Goal: Entertainment & Leisure: Consume media (video, audio)

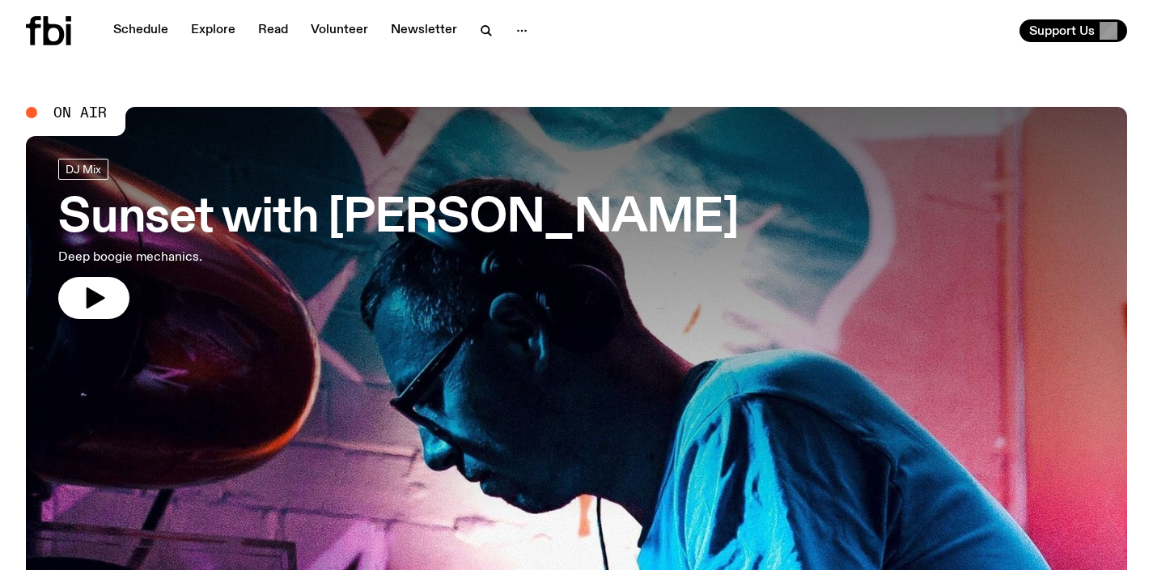
click at [169, 216] on h3 "Sunset with [PERSON_NAME]" at bounding box center [398, 218] width 681 height 45
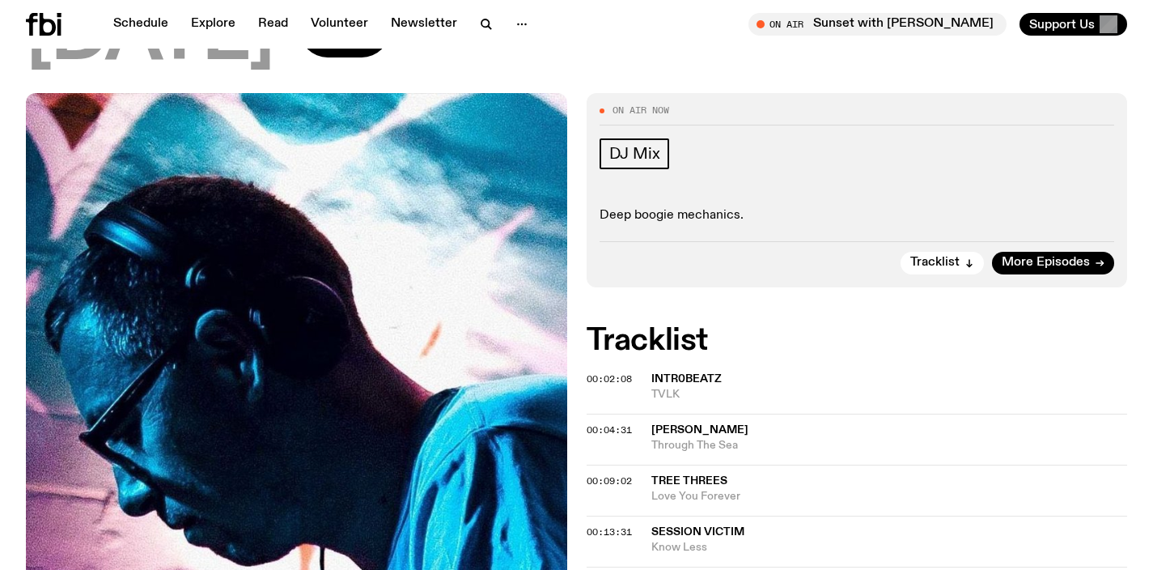
scroll to position [307, 0]
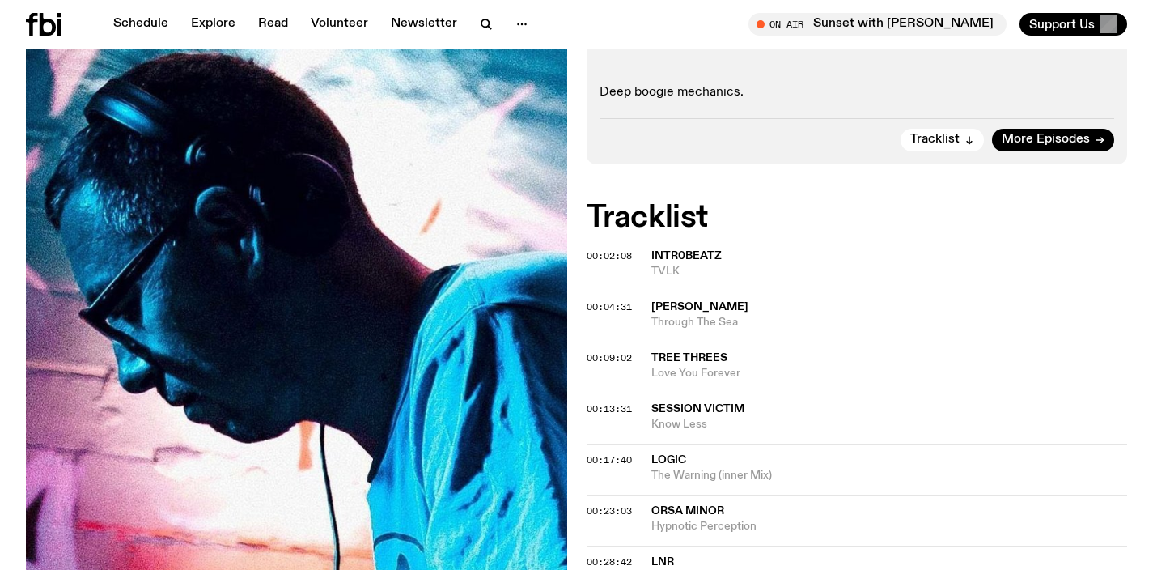
scroll to position [388, 0]
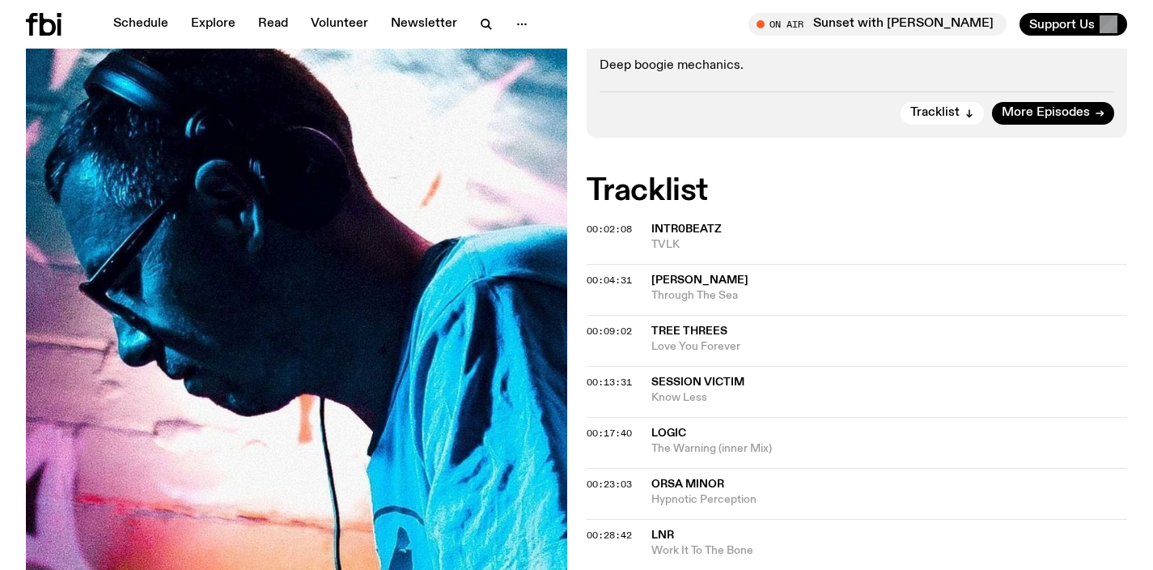
scroll to position [520, 0]
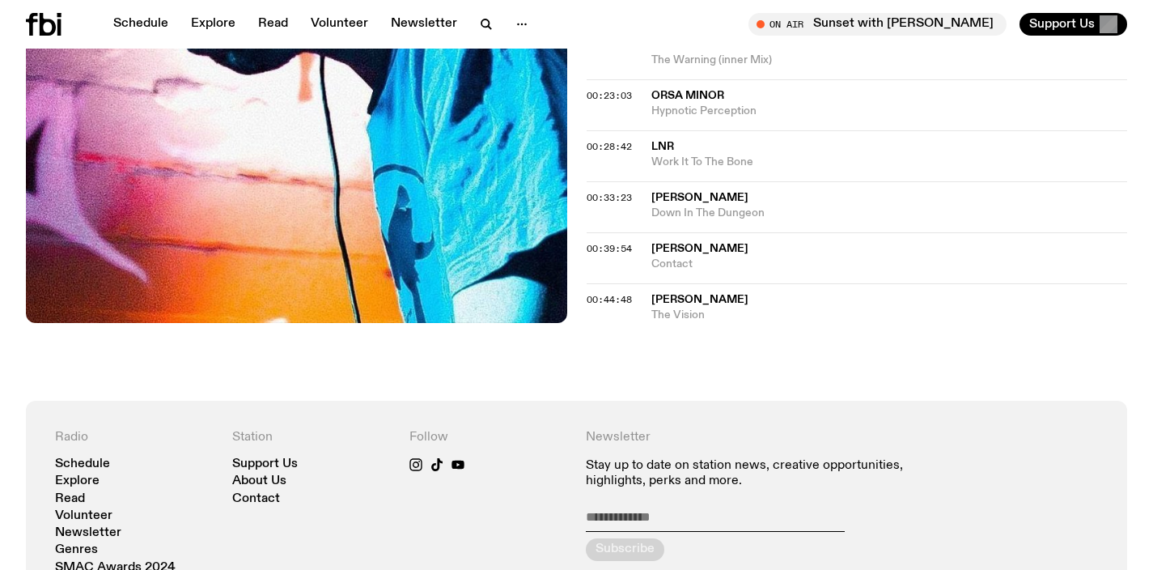
scroll to position [566, 0]
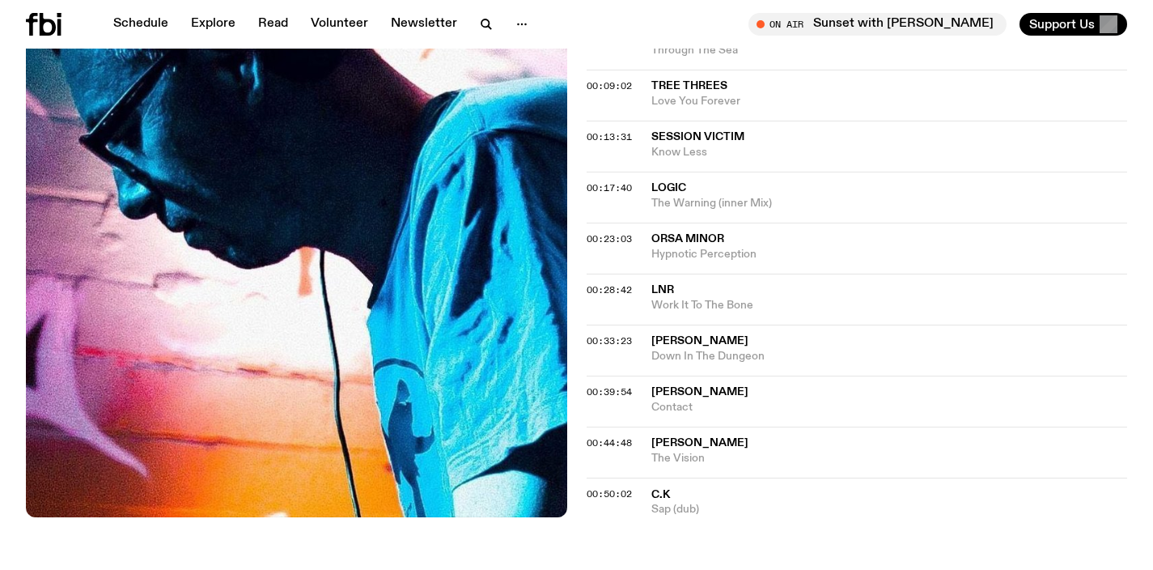
scroll to position [756, 0]
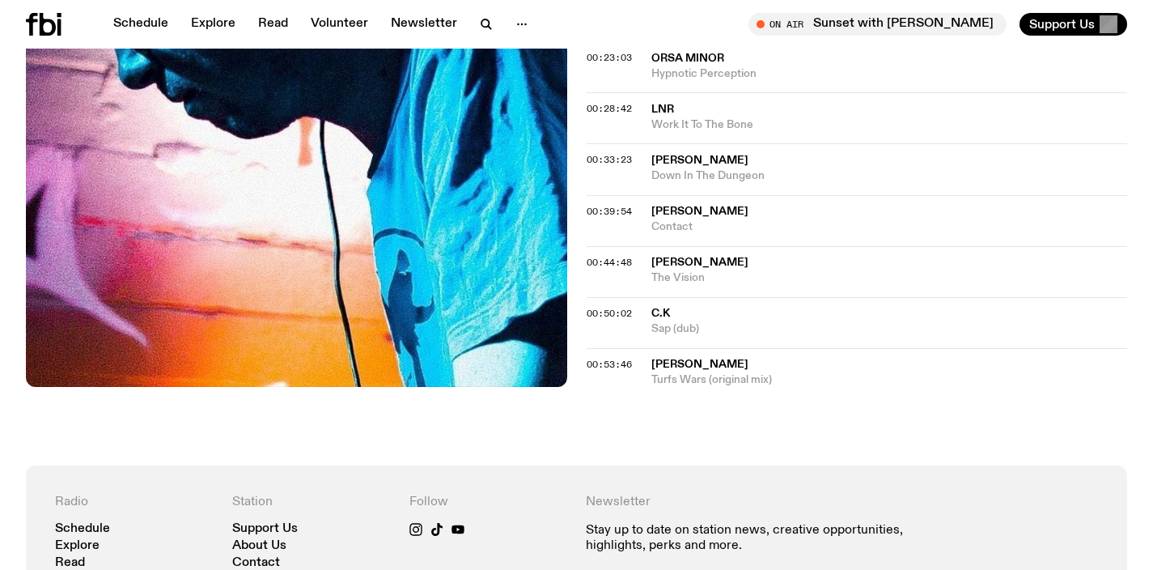
scroll to position [756, 0]
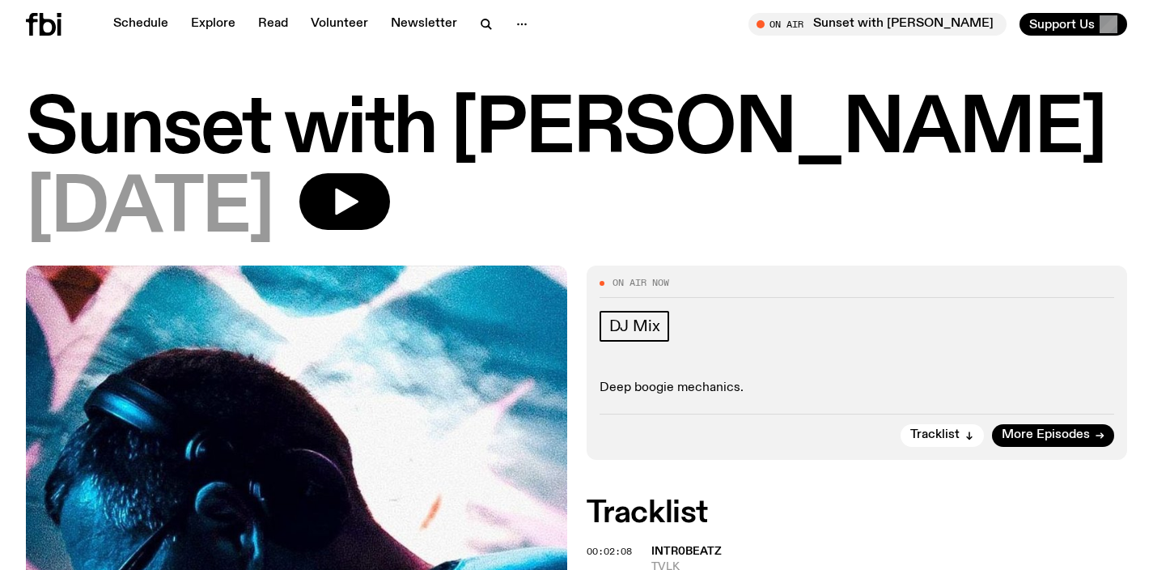
scroll to position [756, 0]
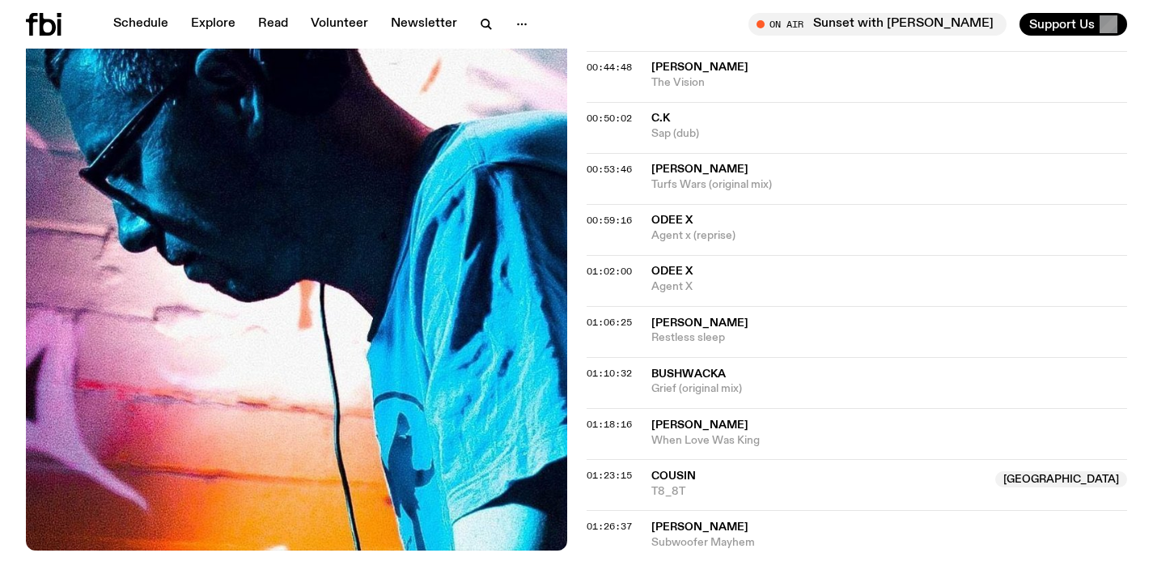
scroll to position [1143, 0]
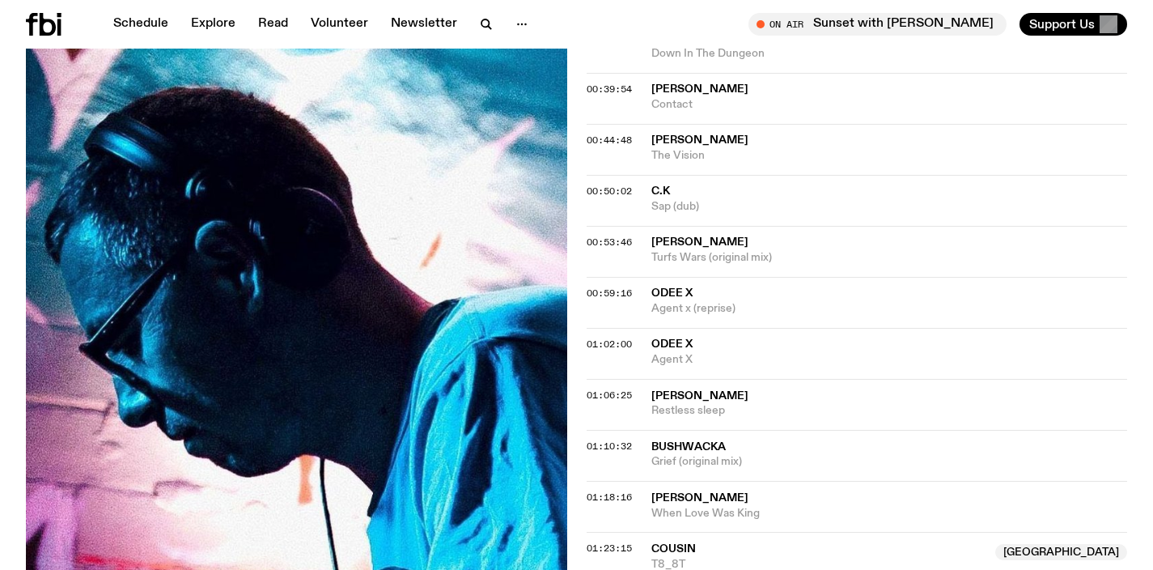
scroll to position [1068, 0]
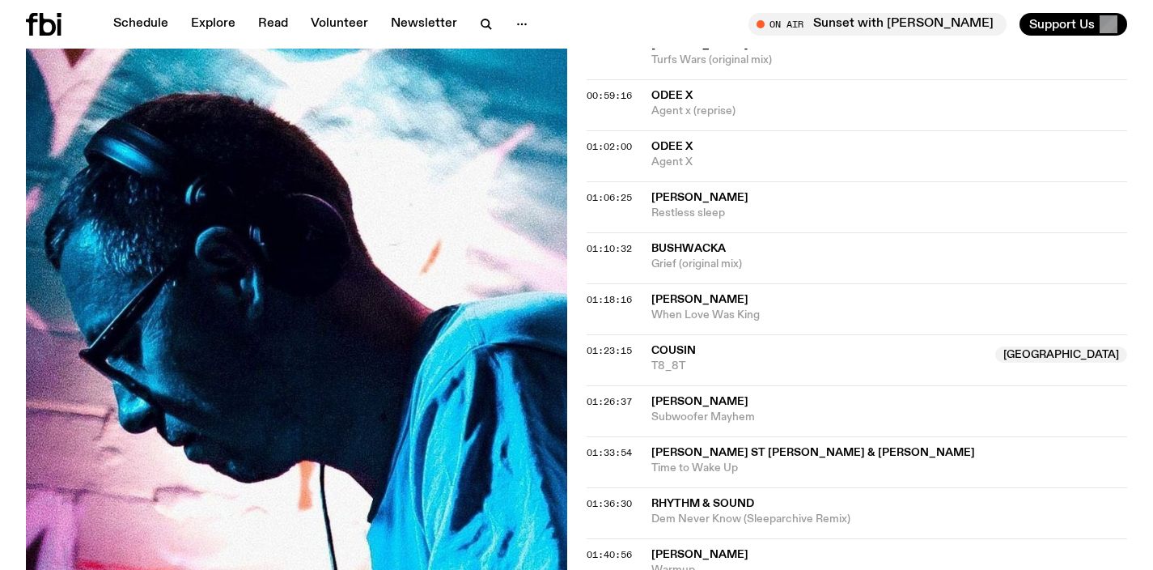
scroll to position [1330, 0]
